Goal: Task Accomplishment & Management: Manage account settings

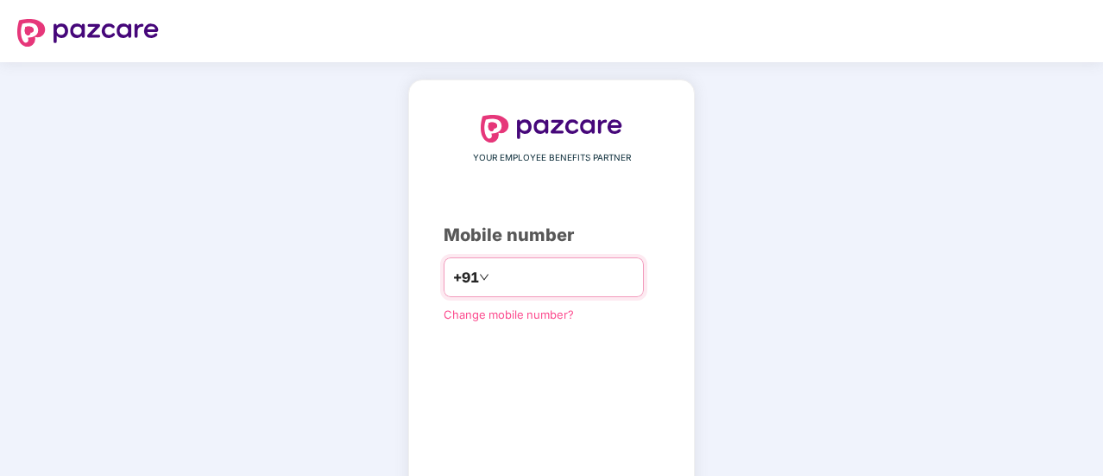
scroll to position [95, 0]
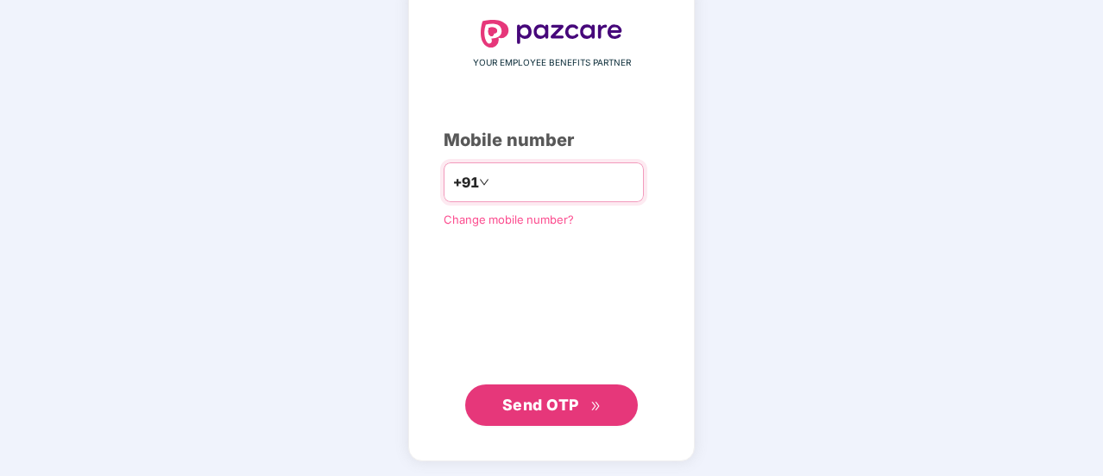
type input "**********"
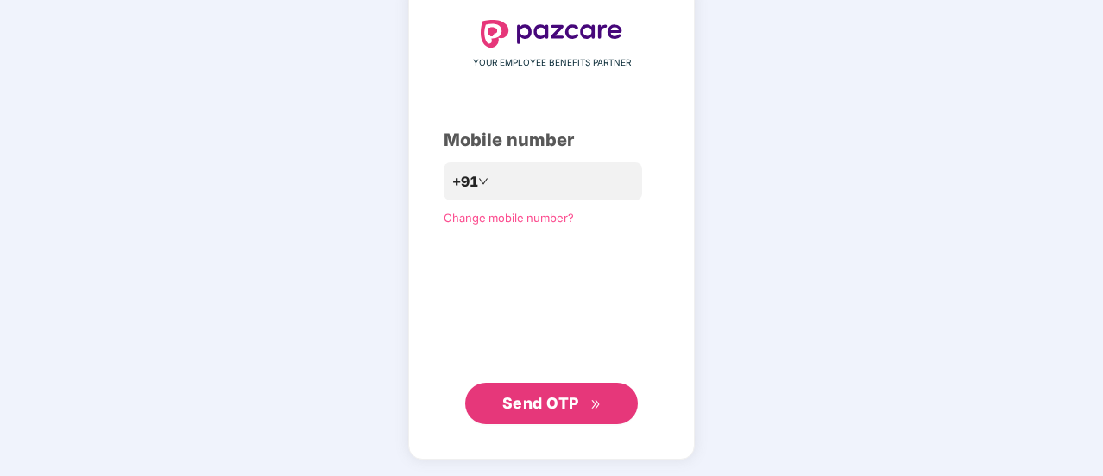
scroll to position [94, 0]
click at [553, 407] on span "Send OTP" at bounding box center [540, 404] width 77 height 18
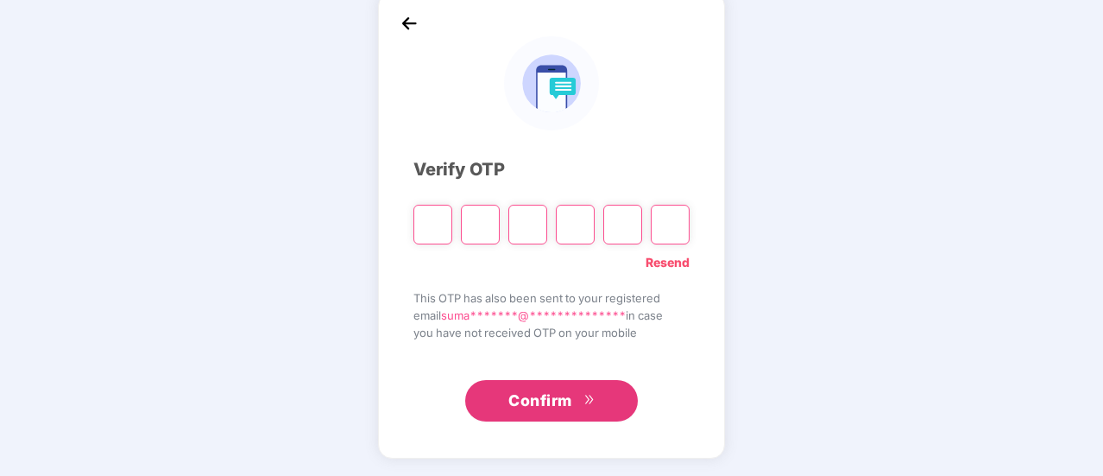
scroll to position [86, 0]
type input "*"
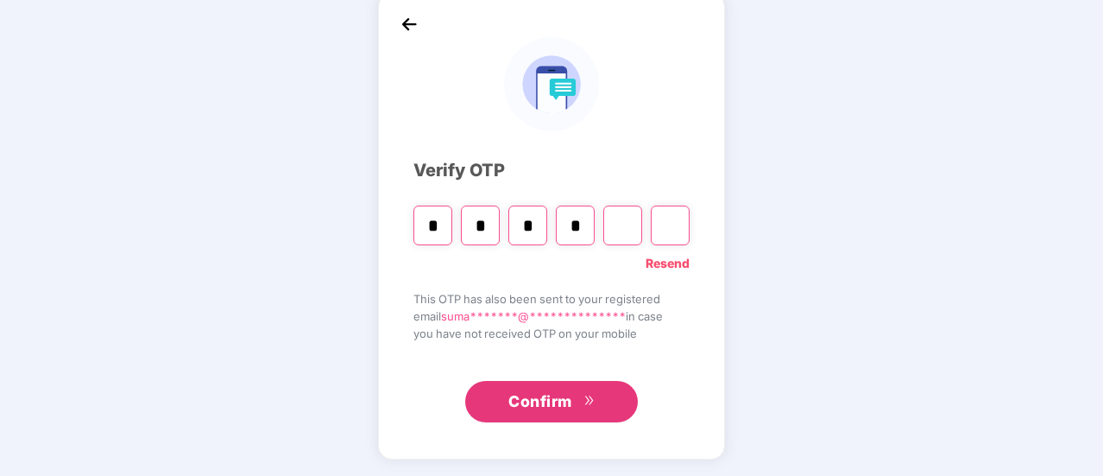
type input "*"
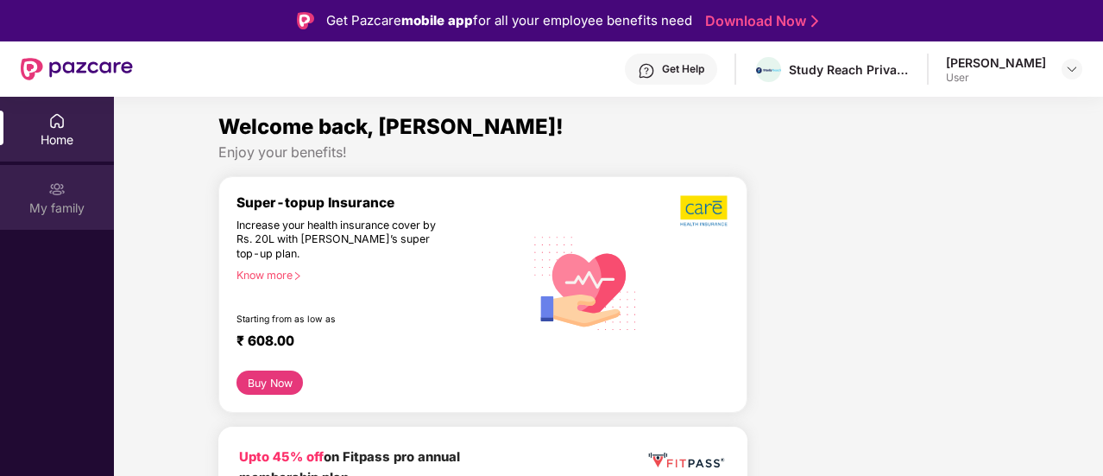
click at [55, 207] on div "My family" at bounding box center [57, 207] width 114 height 17
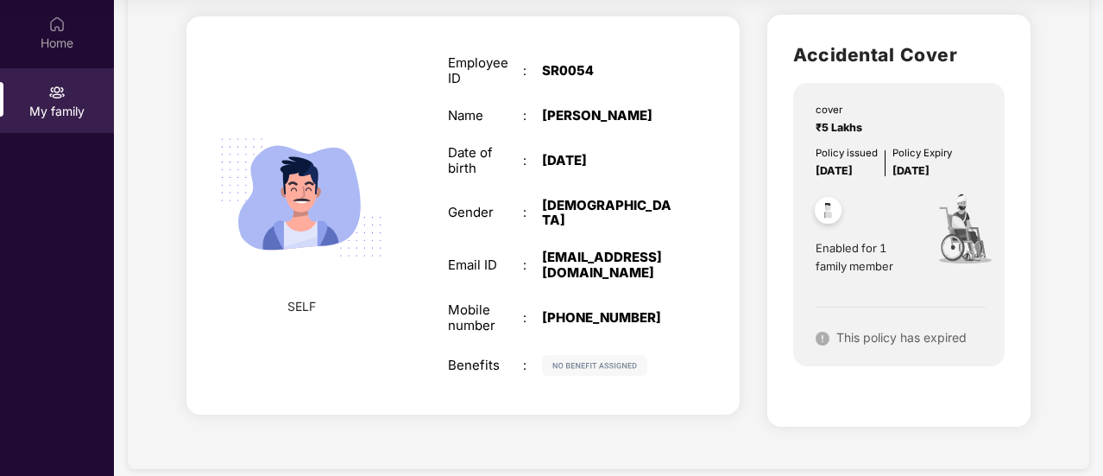
scroll to position [106, 0]
click at [820, 339] on img at bounding box center [823, 339] width 14 height 14
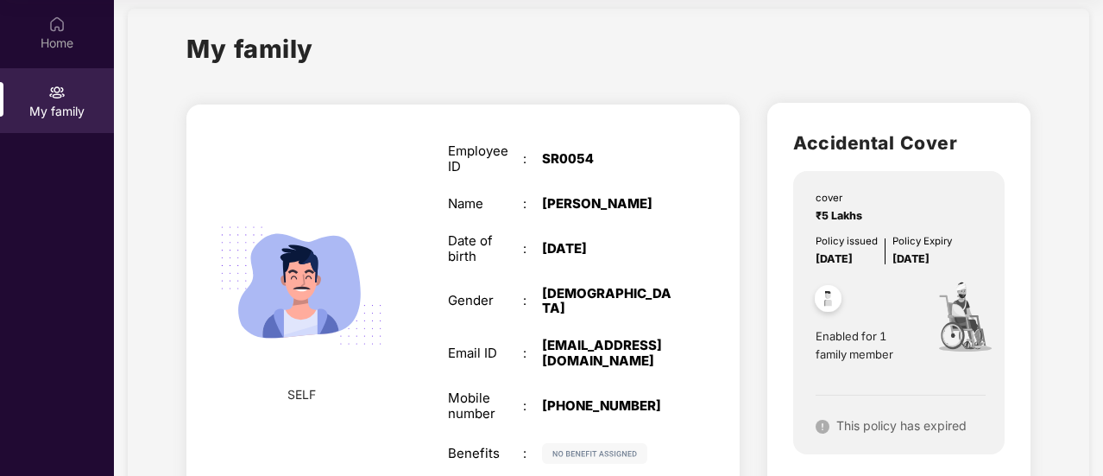
scroll to position [0, 0]
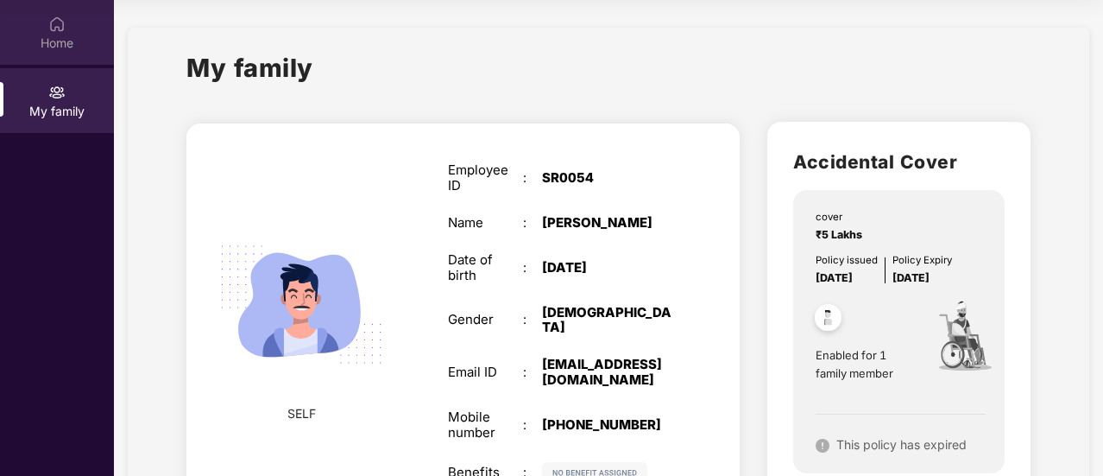
click at [66, 27] on div "Home" at bounding box center [57, 32] width 114 height 65
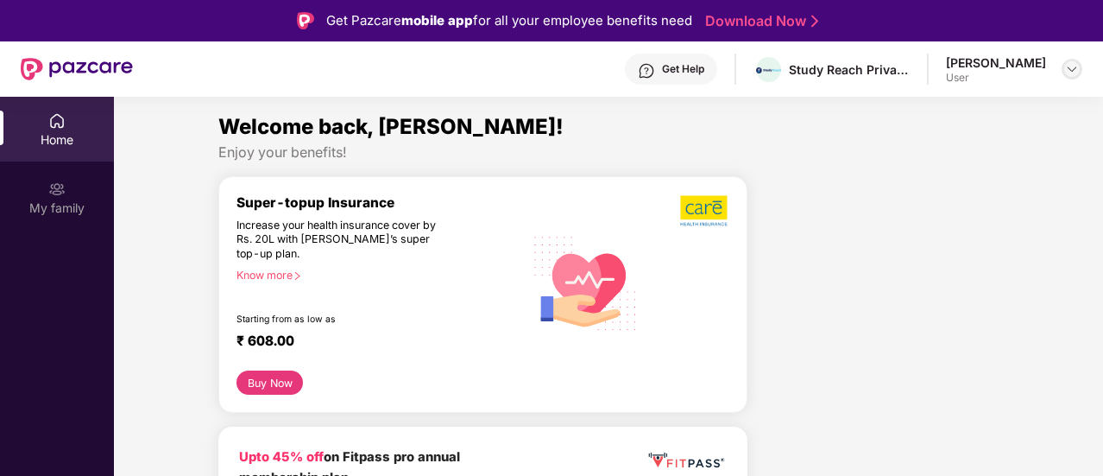
click at [1065, 72] on img at bounding box center [1072, 69] width 14 height 14
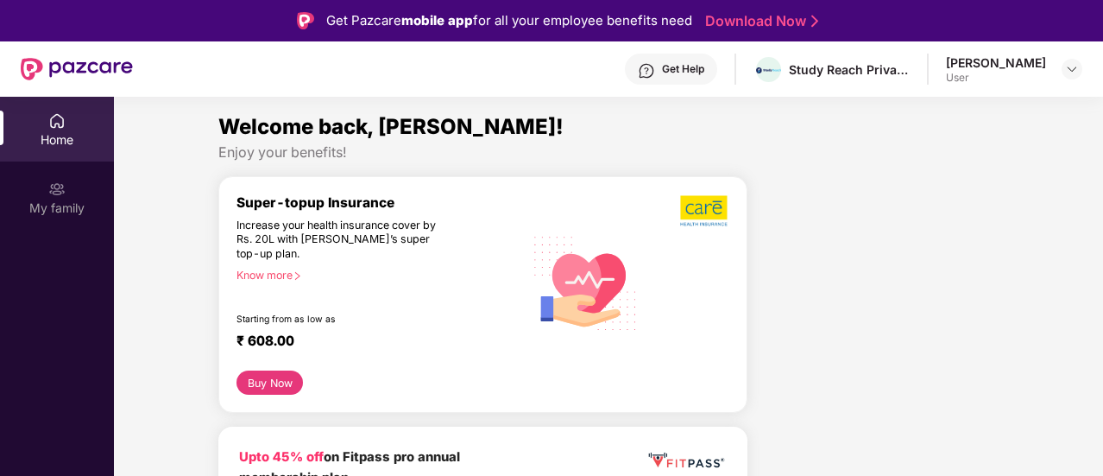
click at [64, 140] on div "Home" at bounding box center [57, 139] width 114 height 17
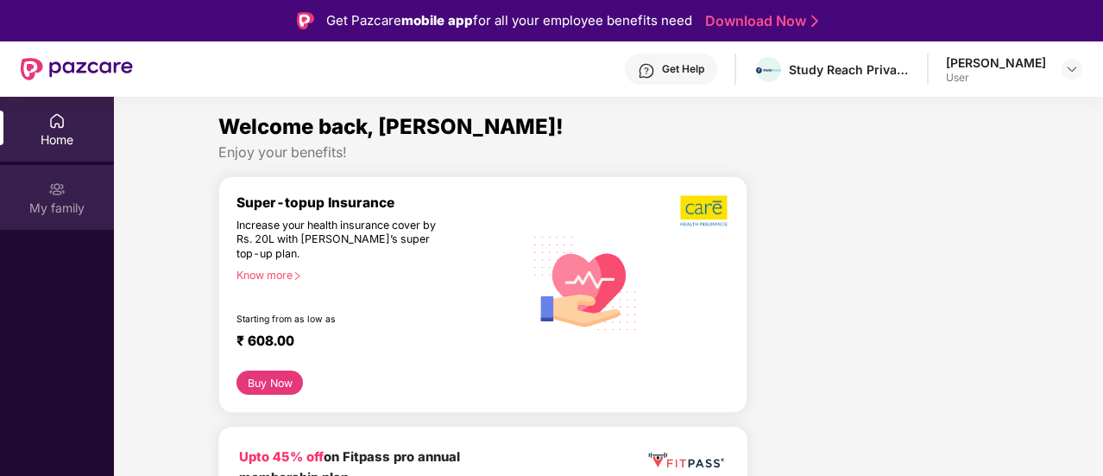
click at [50, 192] on img at bounding box center [56, 188] width 17 height 17
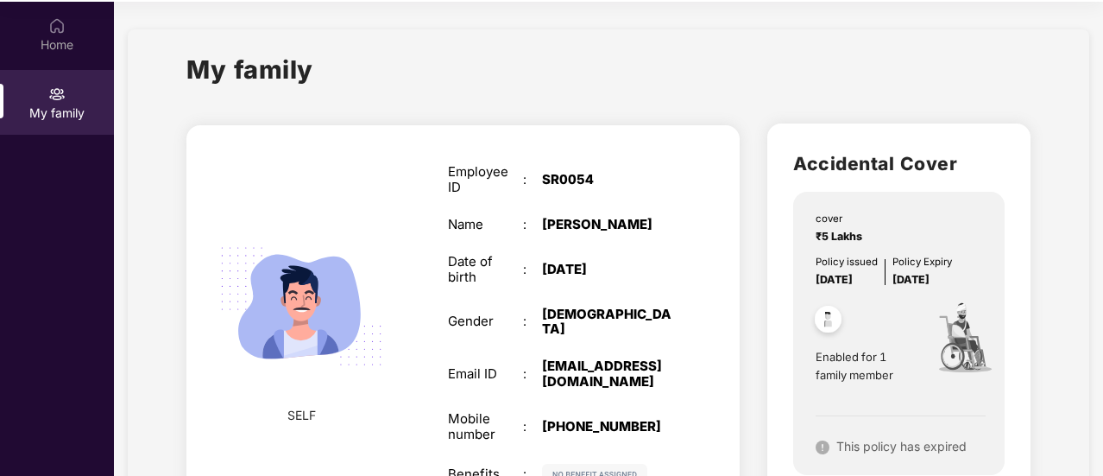
click at [869, 368] on span "Enabled for 1 family member" at bounding box center [865, 365] width 99 height 35
click at [974, 348] on img at bounding box center [964, 341] width 98 height 106
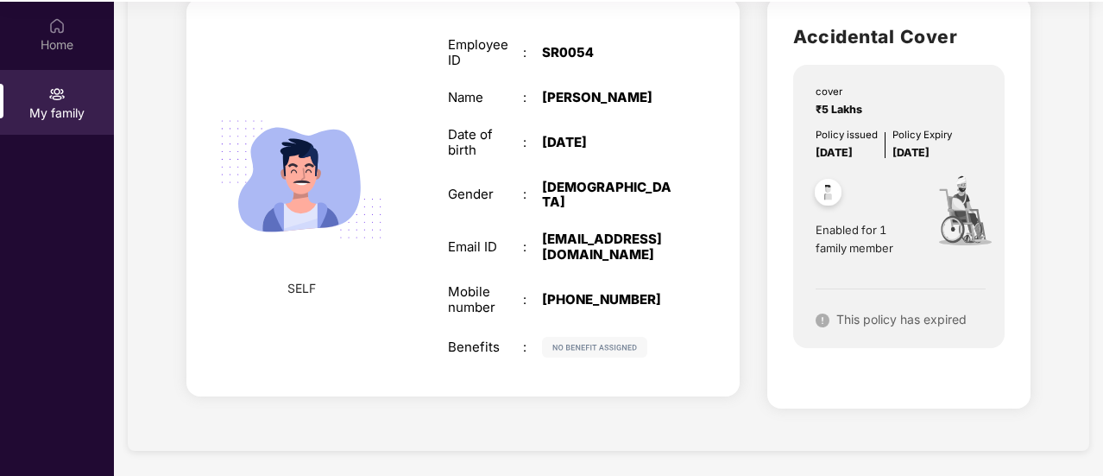
click at [305, 286] on span "SELF" at bounding box center [301, 288] width 28 height 19
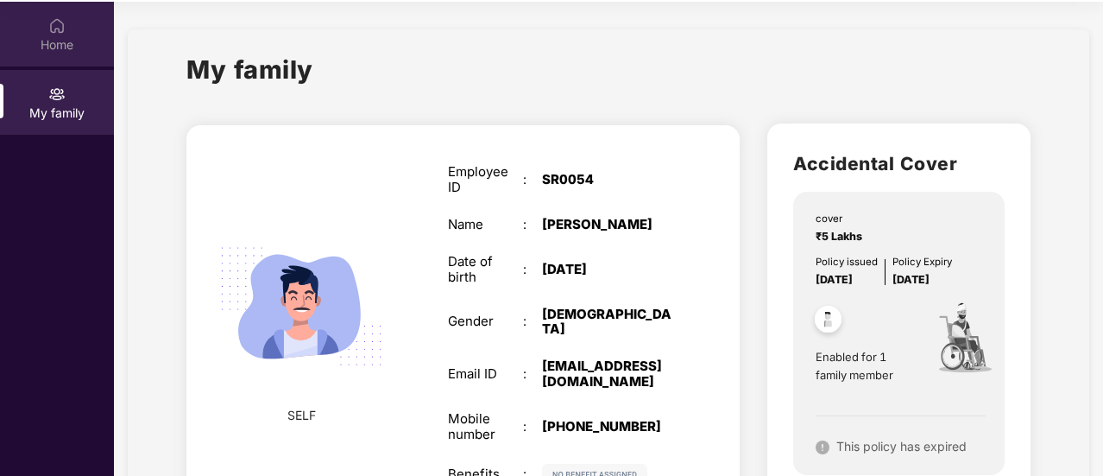
click at [55, 51] on div "Home" at bounding box center [57, 44] width 114 height 17
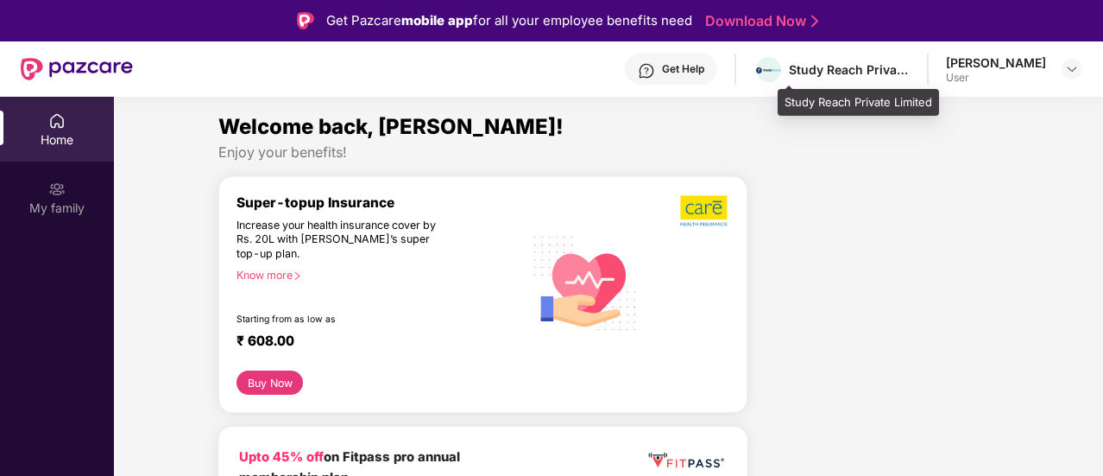
click at [831, 73] on div "Study Reach Private Limited" at bounding box center [849, 69] width 121 height 16
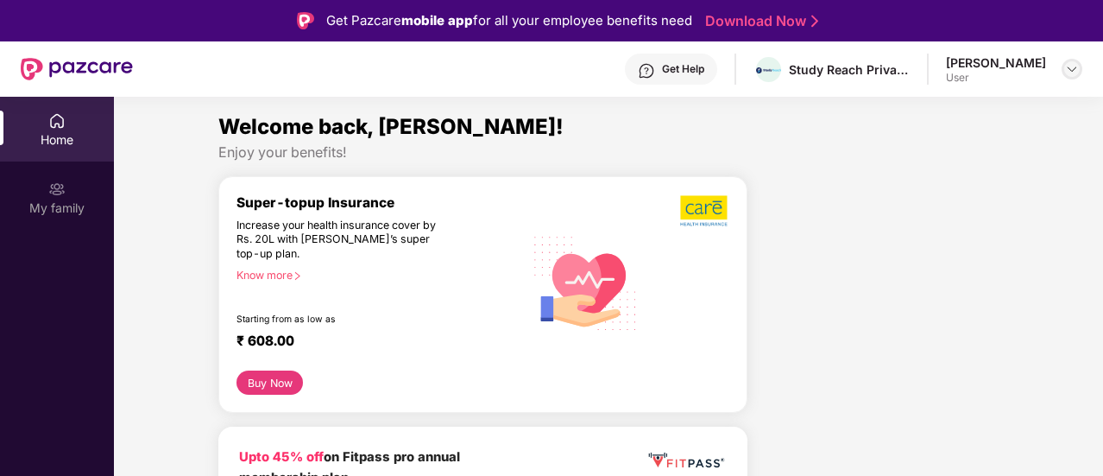
click at [1067, 69] on img at bounding box center [1072, 69] width 14 height 14
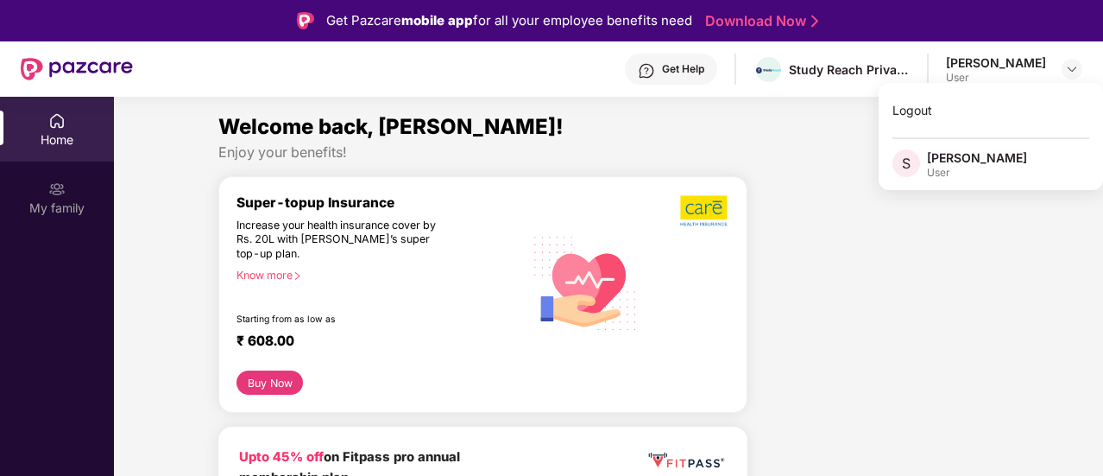
click at [52, 148] on div "Home" at bounding box center [57, 139] width 114 height 17
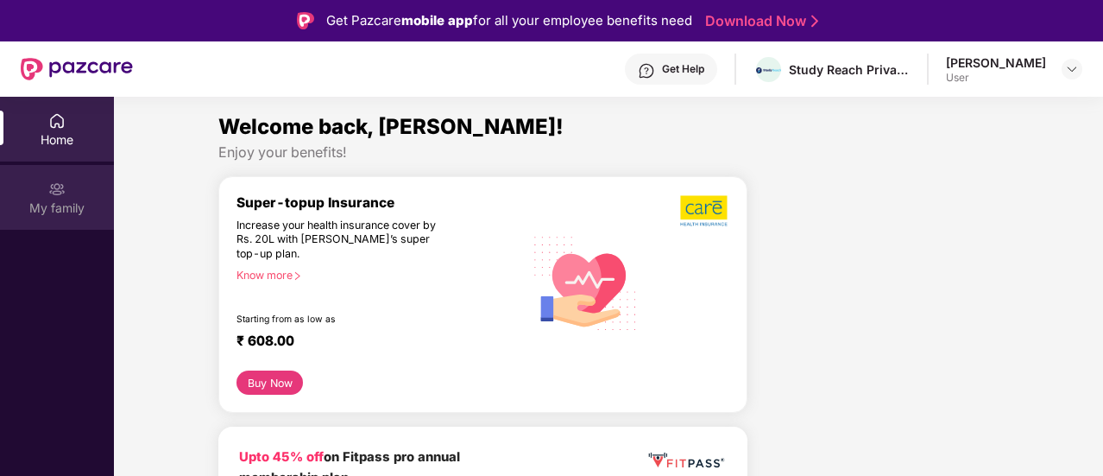
click at [54, 205] on div "My family" at bounding box center [57, 207] width 114 height 17
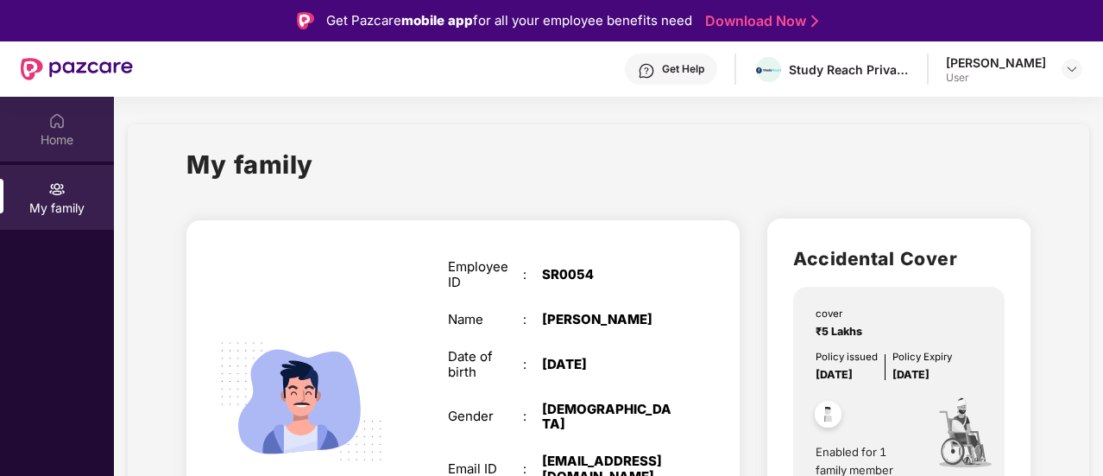
click at [53, 131] on div "Home" at bounding box center [57, 139] width 114 height 17
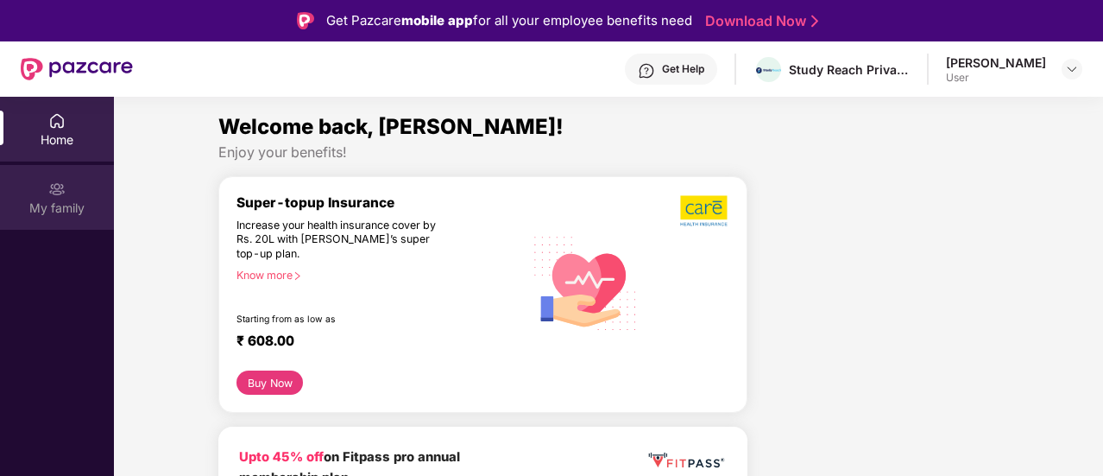
click at [43, 206] on div "My family" at bounding box center [57, 207] width 114 height 17
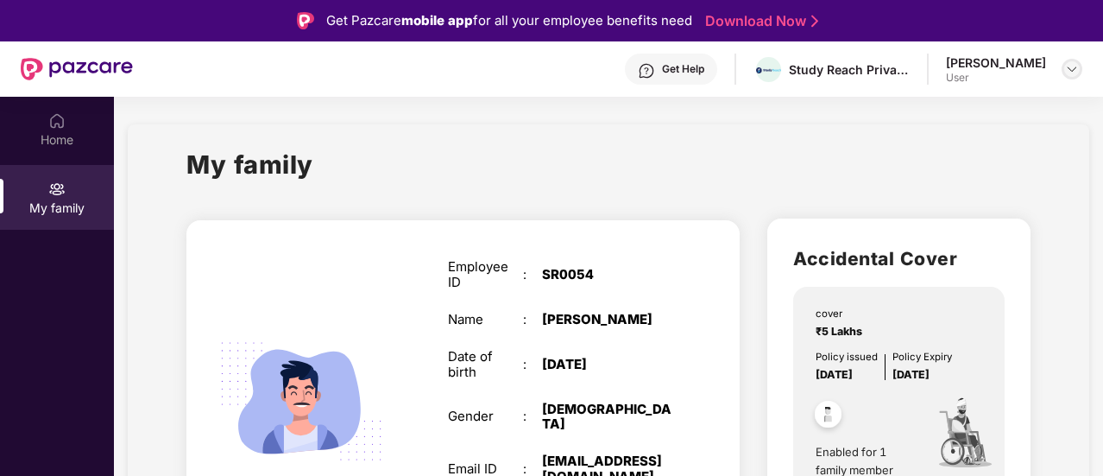
click at [1068, 71] on img at bounding box center [1072, 69] width 14 height 14
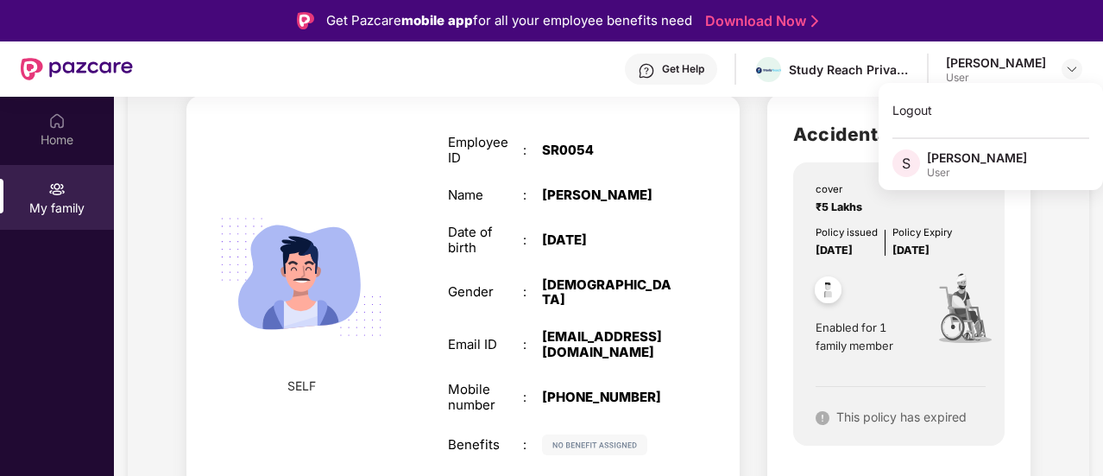
scroll to position [125, 0]
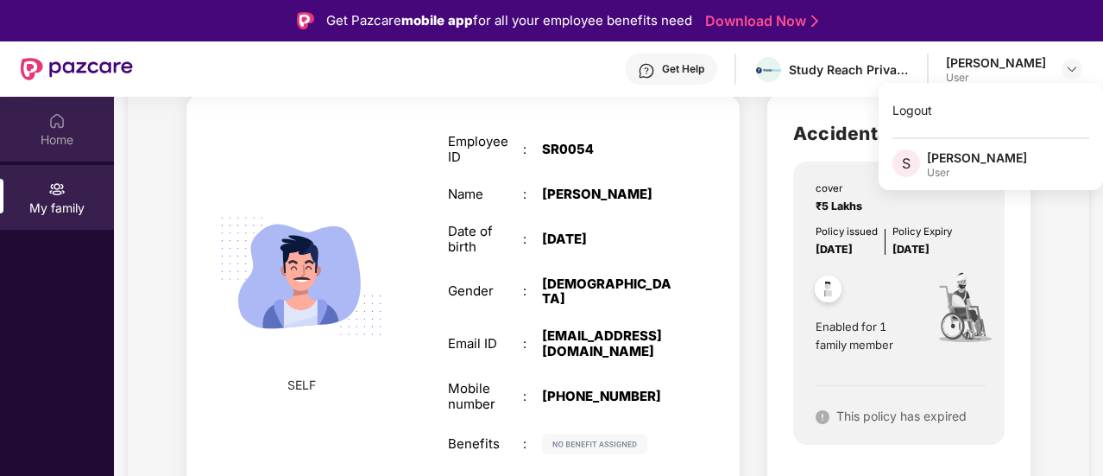
click at [52, 141] on div "Home" at bounding box center [57, 139] width 114 height 17
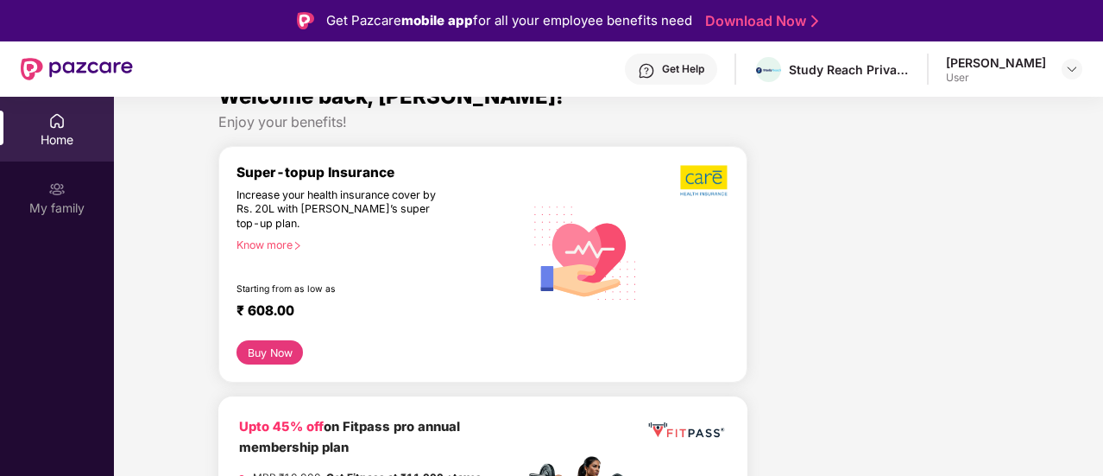
scroll to position [29, 0]
click at [271, 249] on div "Know more" at bounding box center [375, 245] width 277 height 12
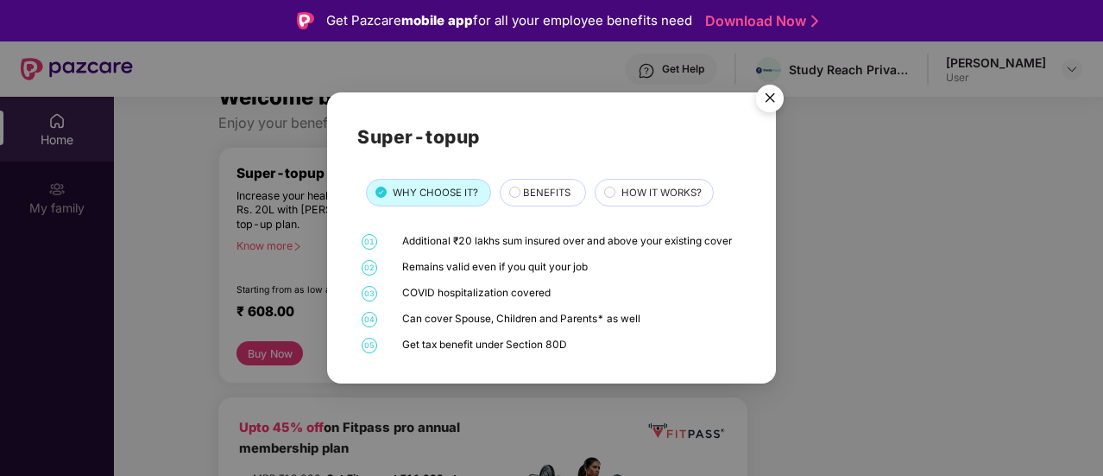
click at [519, 196] on div "BENEFITS" at bounding box center [546, 194] width 62 height 18
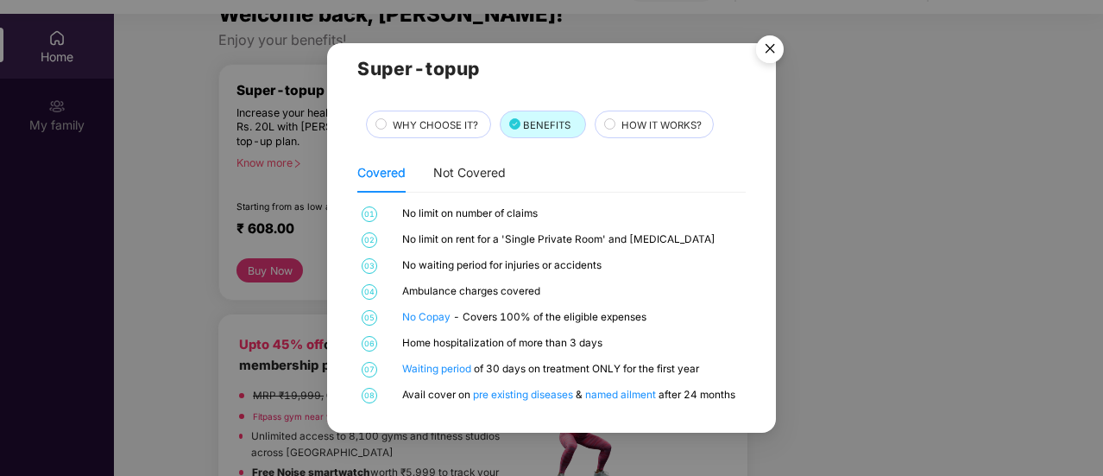
scroll to position [0, 0]
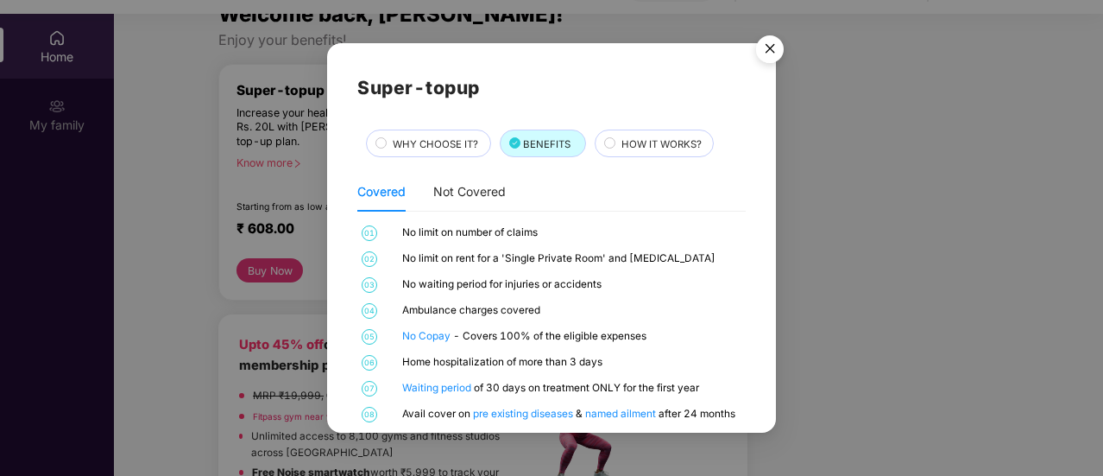
click at [763, 49] on img "Close" at bounding box center [770, 52] width 48 height 48
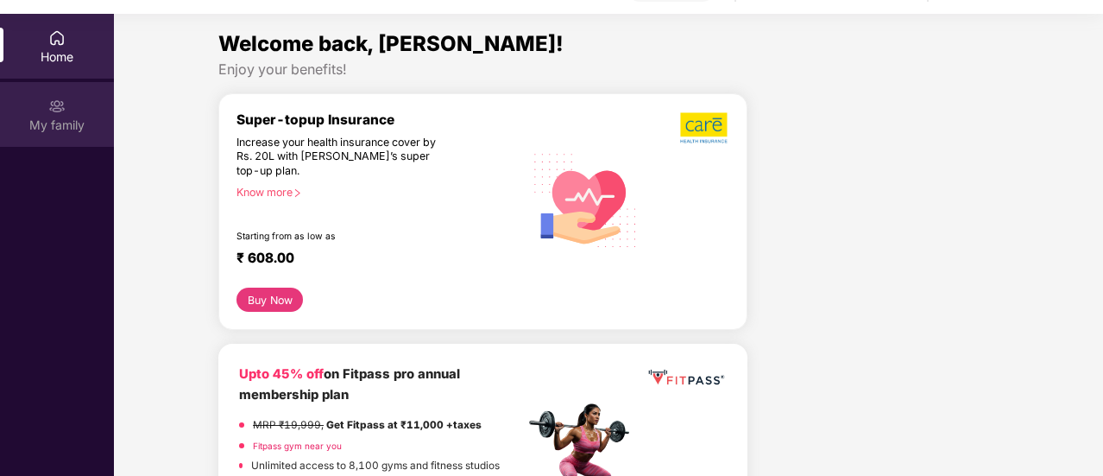
click at [47, 107] on div "My family" at bounding box center [57, 114] width 114 height 65
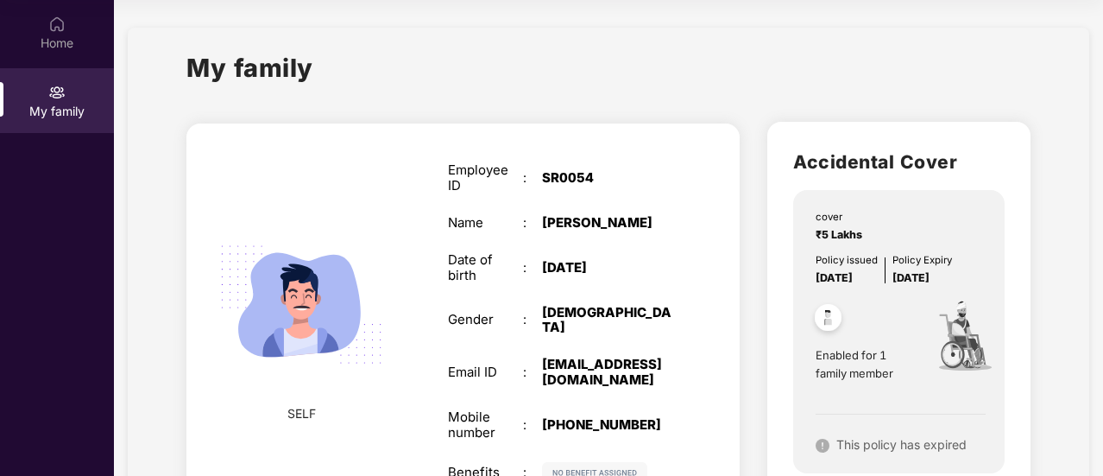
scroll to position [127, 0]
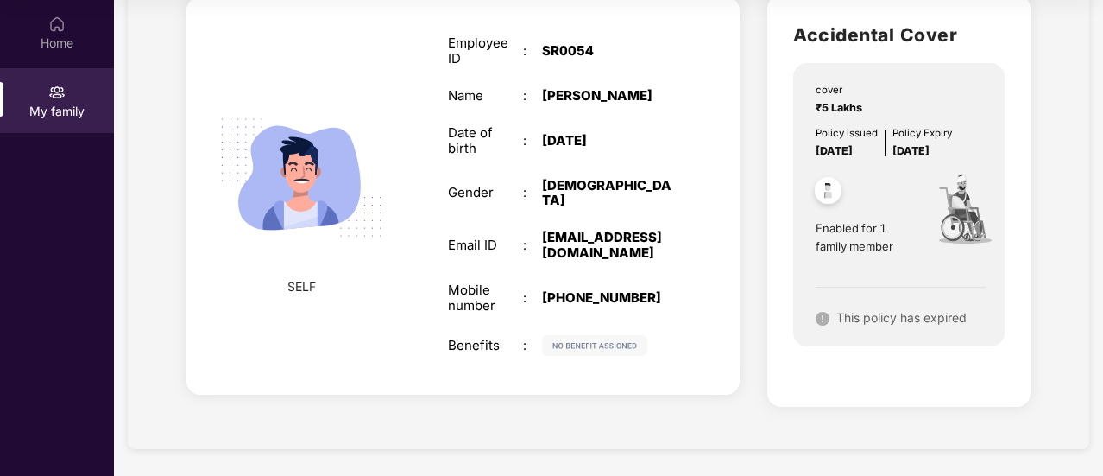
click at [823, 312] on img at bounding box center [823, 319] width 14 height 14
click at [819, 318] on img at bounding box center [823, 319] width 14 height 14
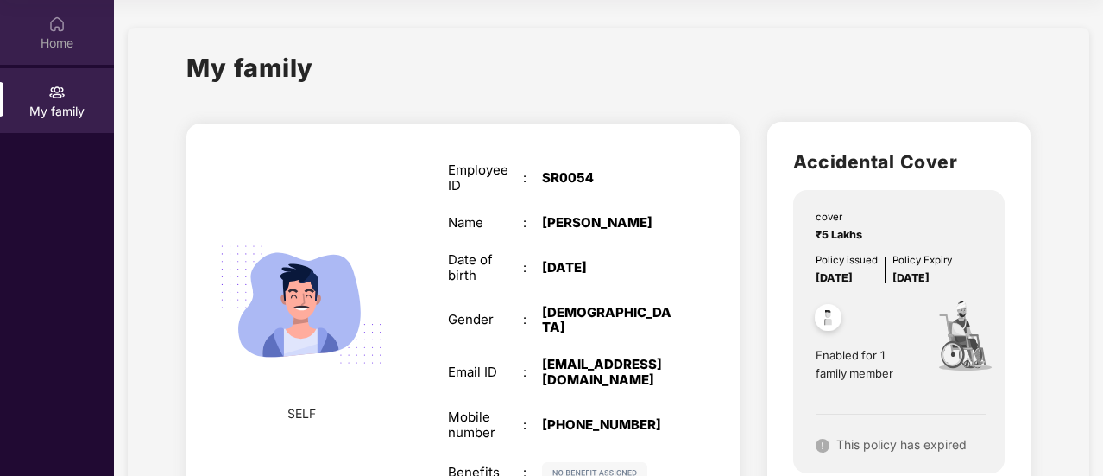
click at [60, 39] on div "Home" at bounding box center [57, 43] width 114 height 17
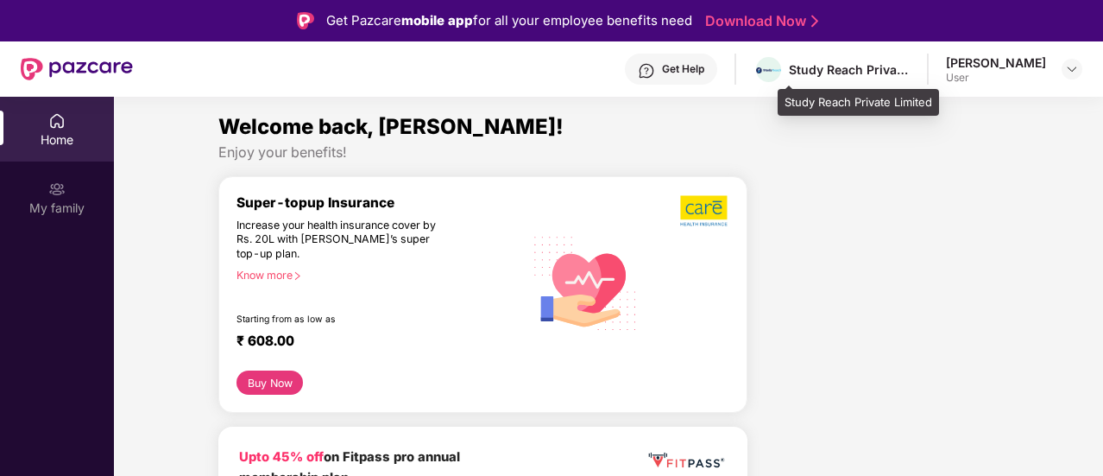
click at [817, 65] on div "Study Reach Private Limited" at bounding box center [849, 69] width 121 height 16
click at [781, 72] on img at bounding box center [768, 70] width 25 height 6
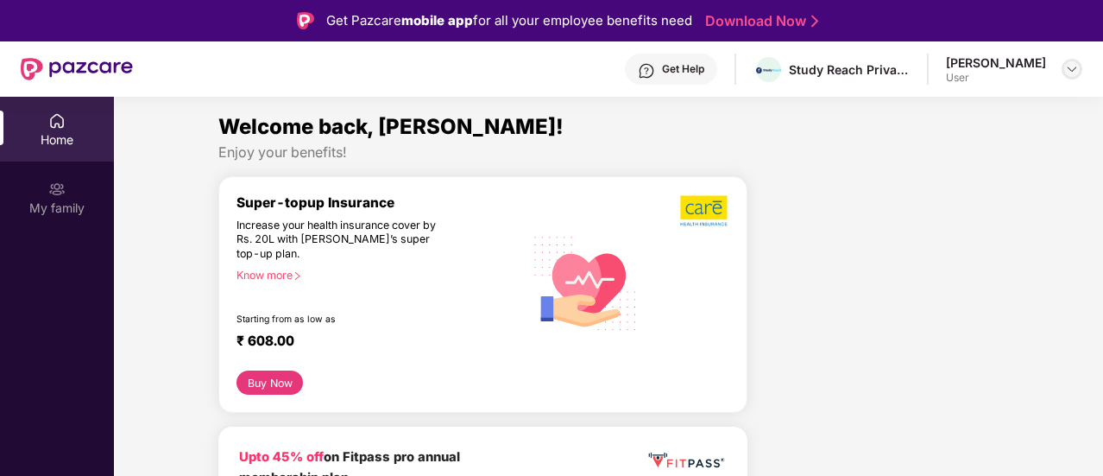
click at [1062, 69] on div at bounding box center [1072, 69] width 21 height 21
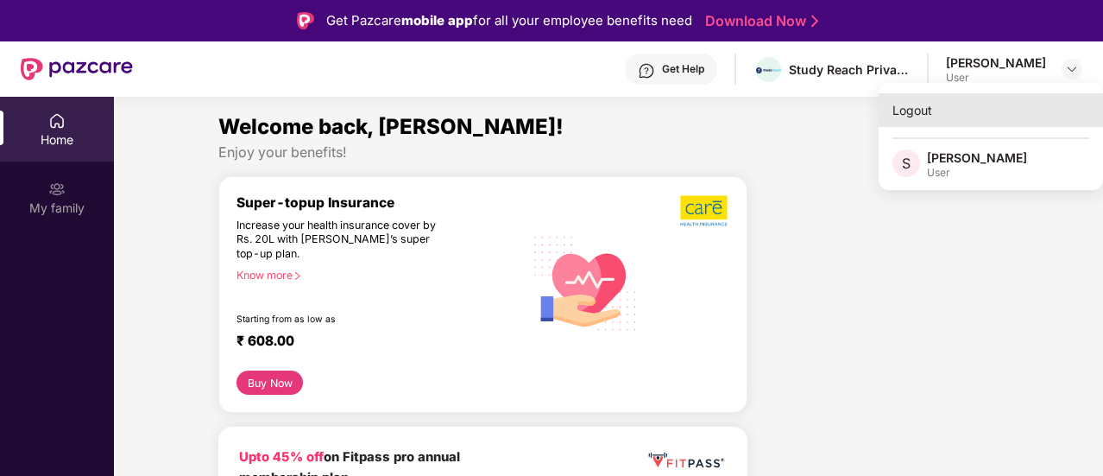
click at [908, 106] on div "Logout" at bounding box center [991, 110] width 224 height 34
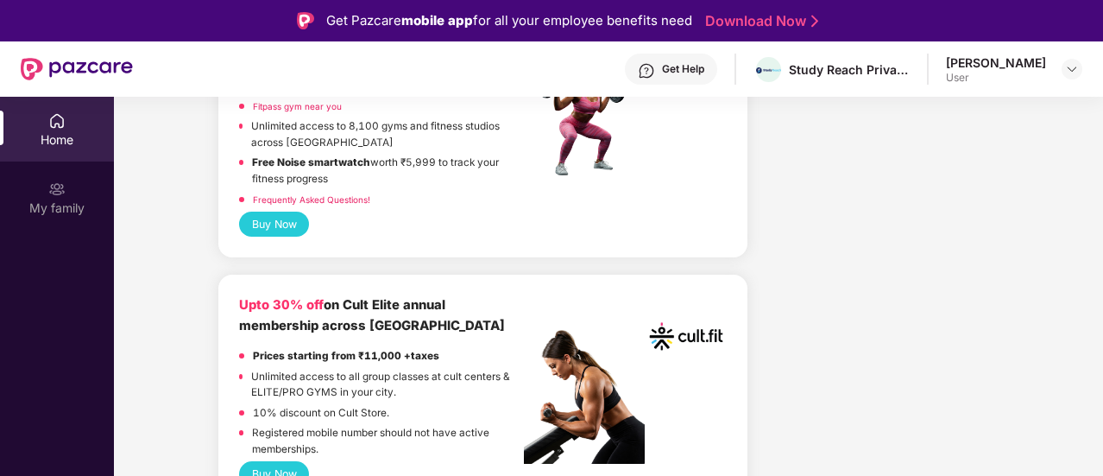
scroll to position [492, 0]
